Goal: Task Accomplishment & Management: Manage account settings

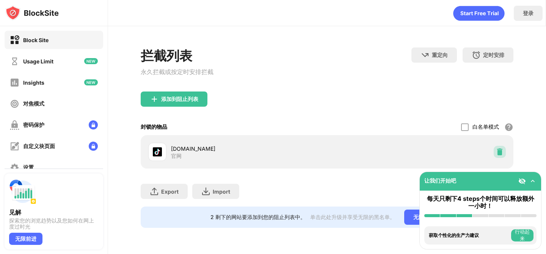
click at [498, 153] on img at bounding box center [500, 152] width 8 height 8
